Goal: Transaction & Acquisition: Purchase product/service

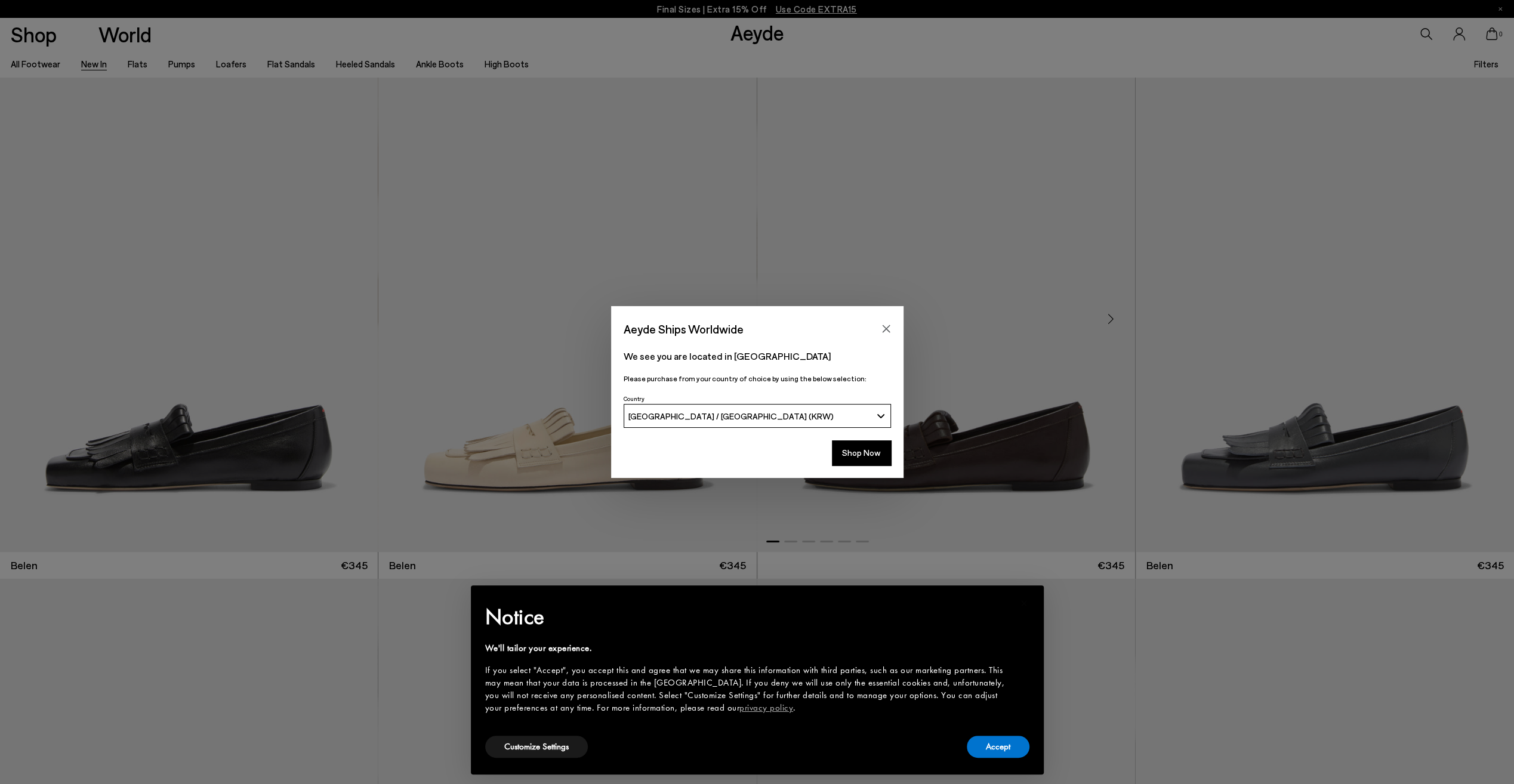
click at [885, 329] on icon "Close" at bounding box center [885, 329] width 7 height 7
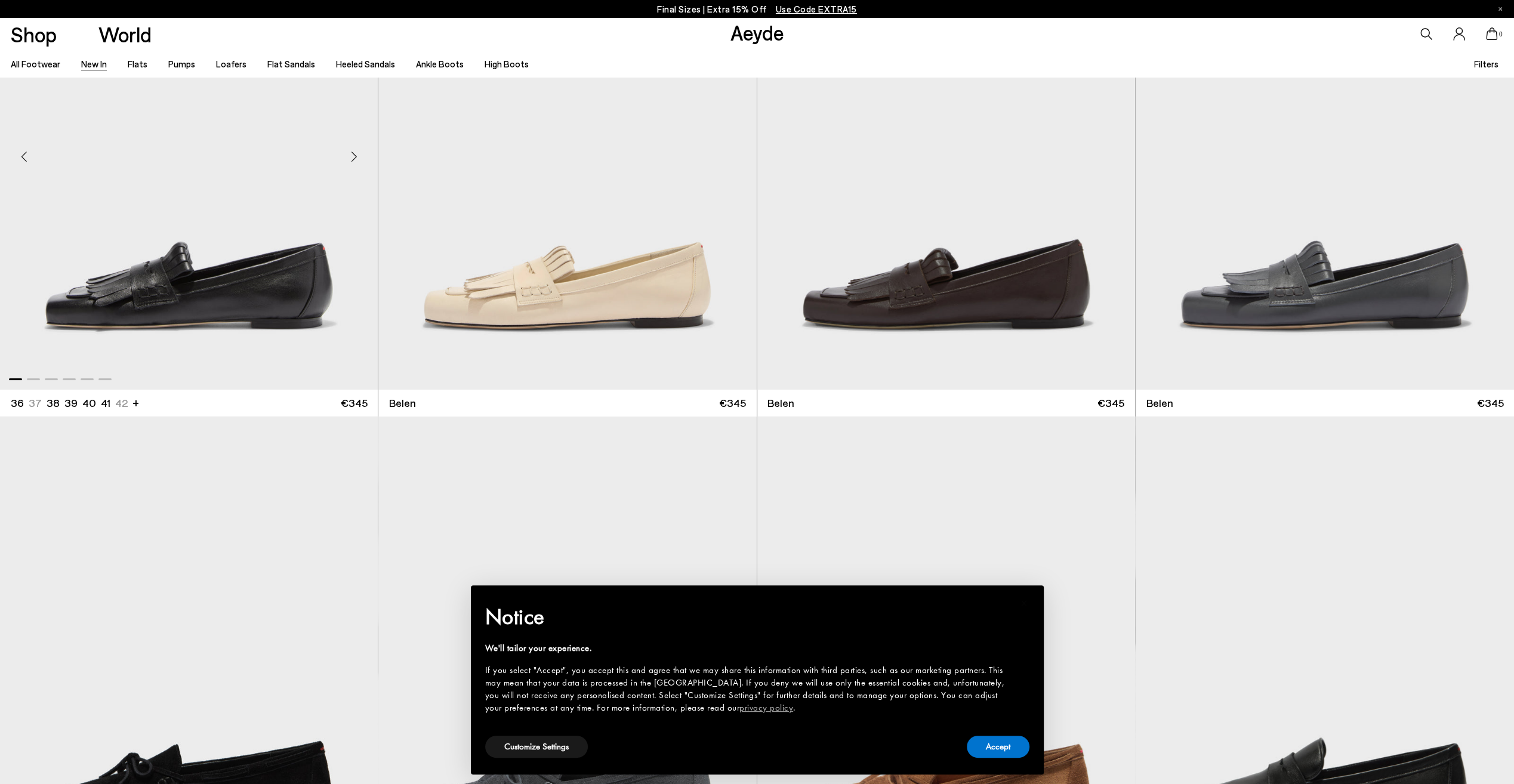
scroll to position [179, 0]
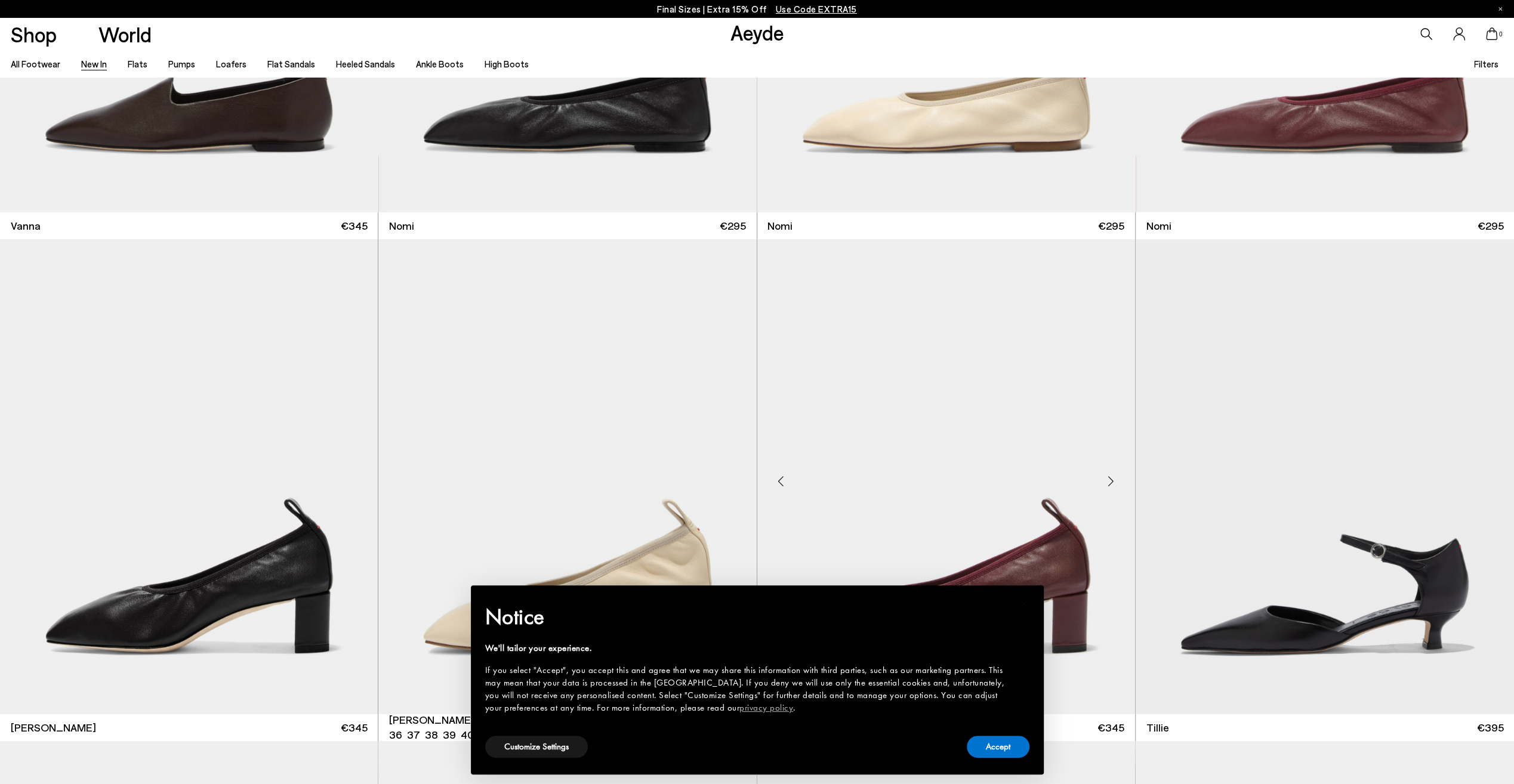
scroll to position [3222, 0]
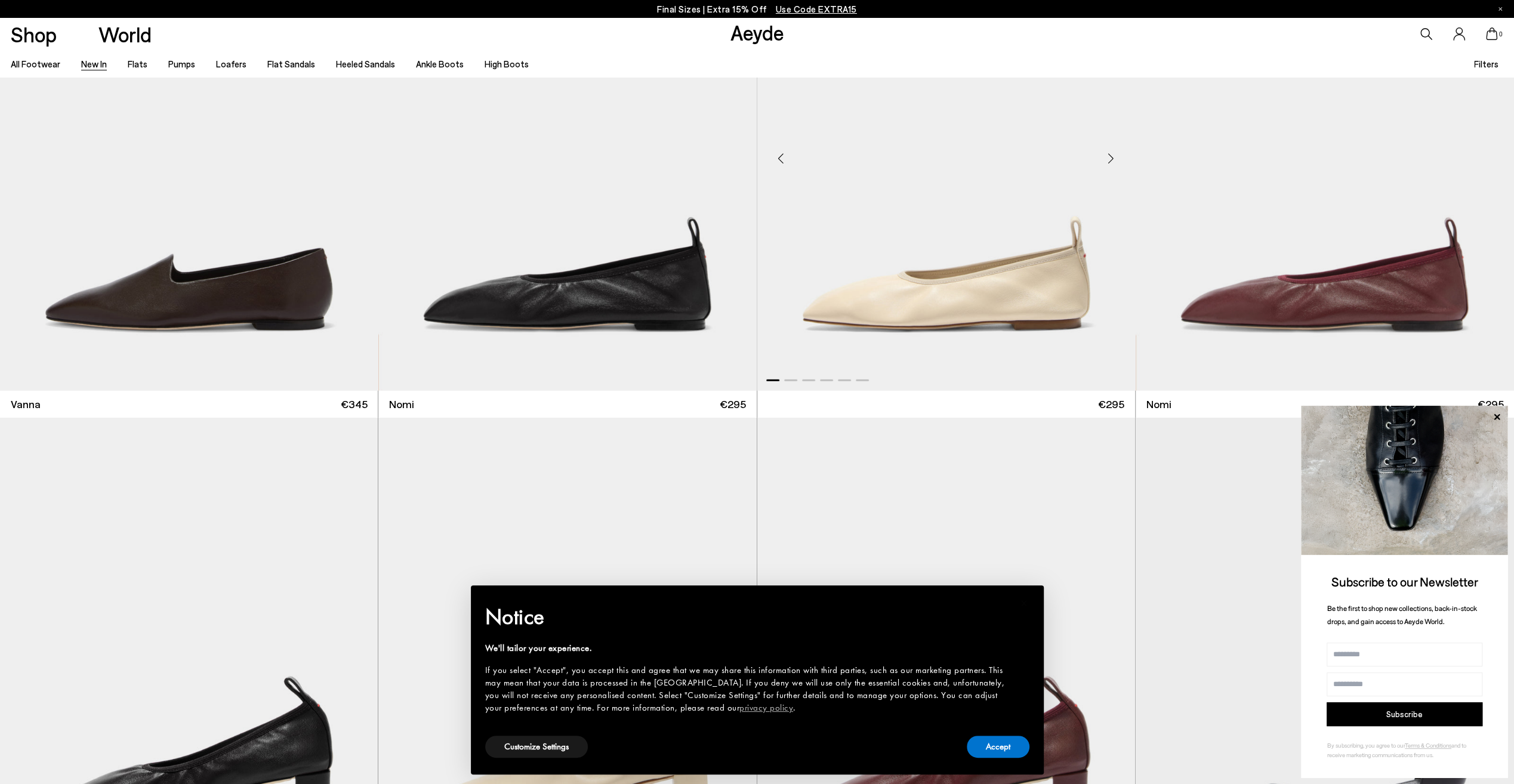
scroll to position [3162, 0]
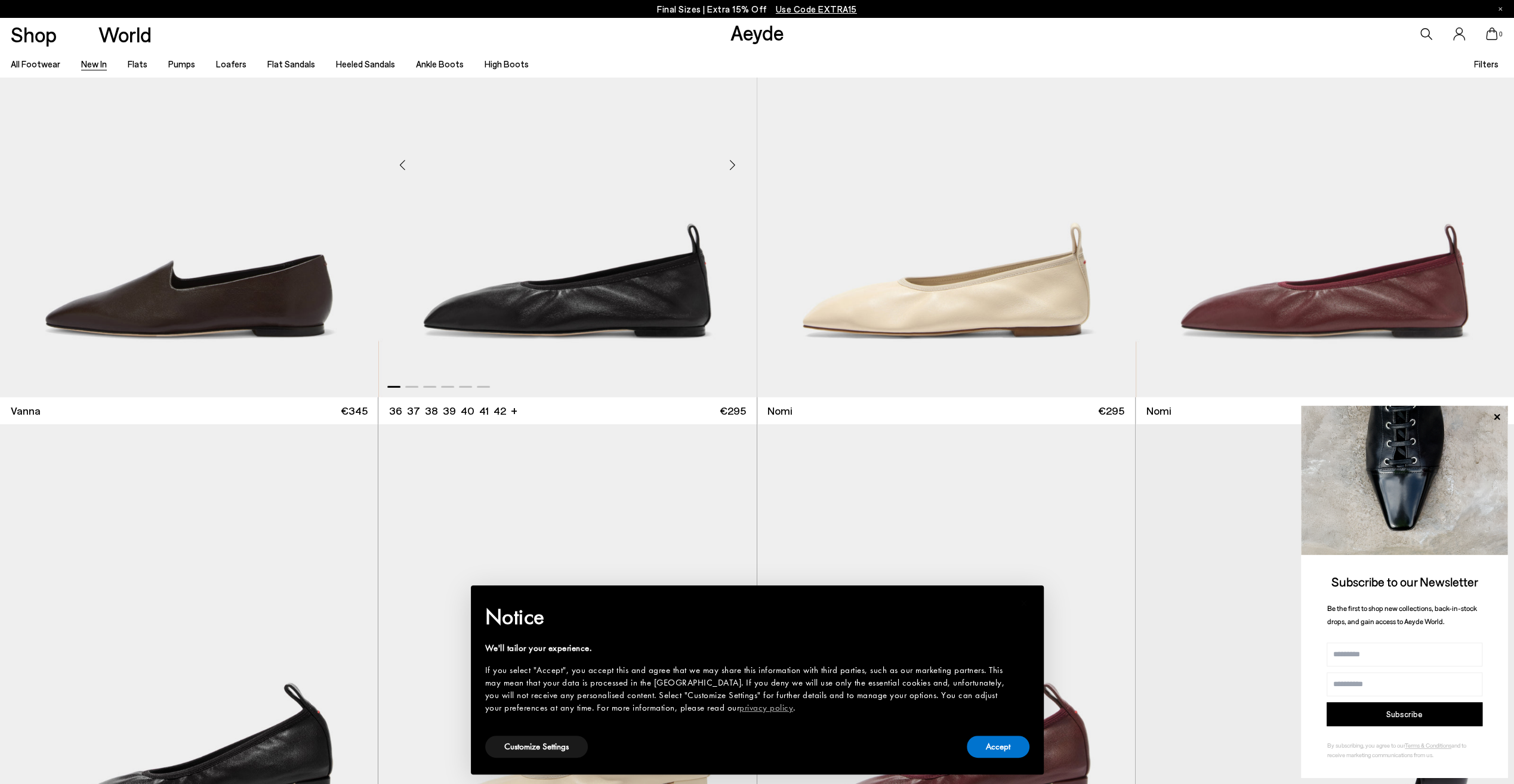
click at [657, 307] on img "1 / 6" at bounding box center [567, 160] width 378 height 474
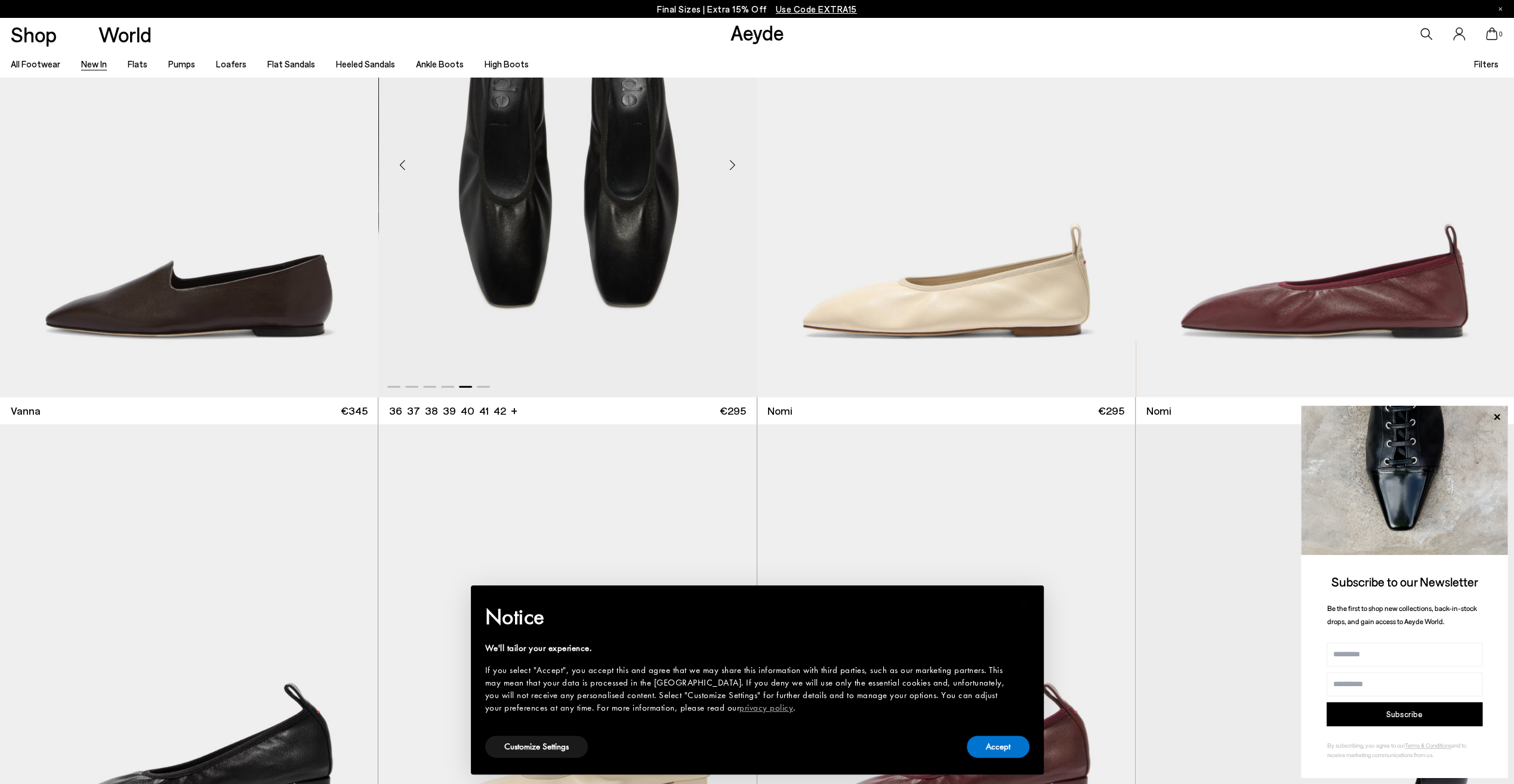
click at [599, 275] on img "5 / 6" at bounding box center [568, 160] width 378 height 474
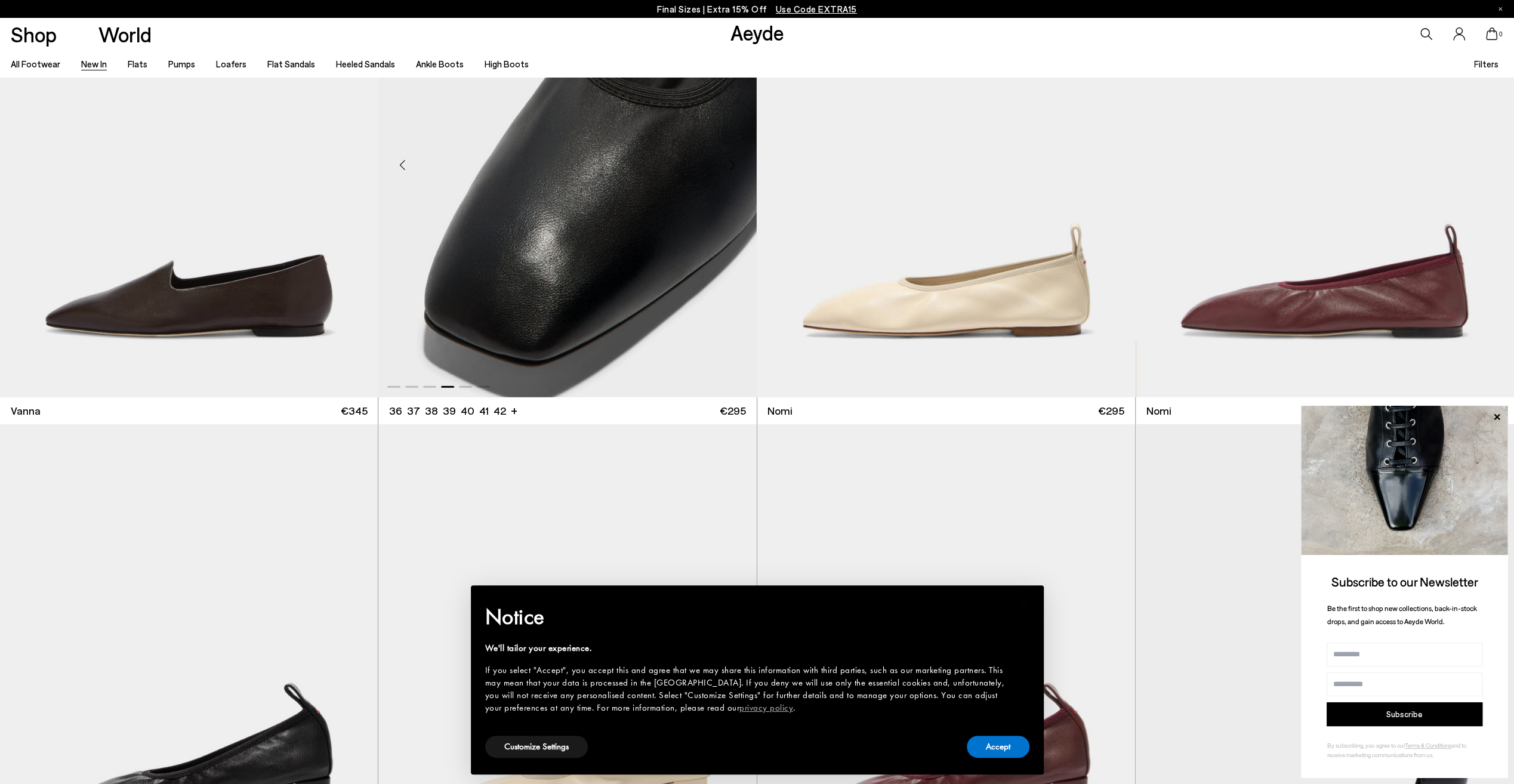
click at [604, 279] on img "4 / 6" at bounding box center [567, 160] width 378 height 474
click at [447, 407] on li "39" at bounding box center [449, 411] width 13 height 15
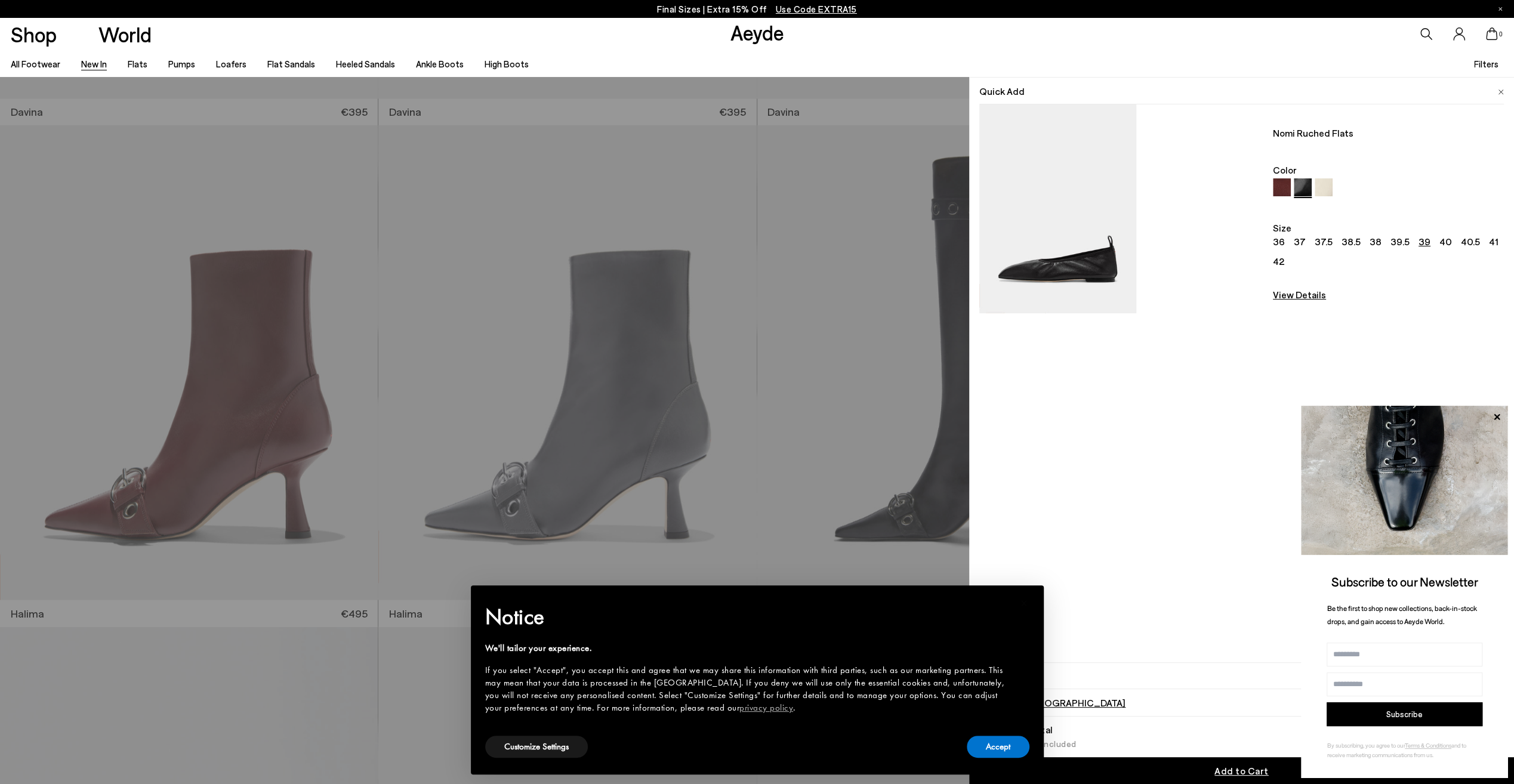
scroll to position [6563, 0]
